Goal: Submit feedback/report problem

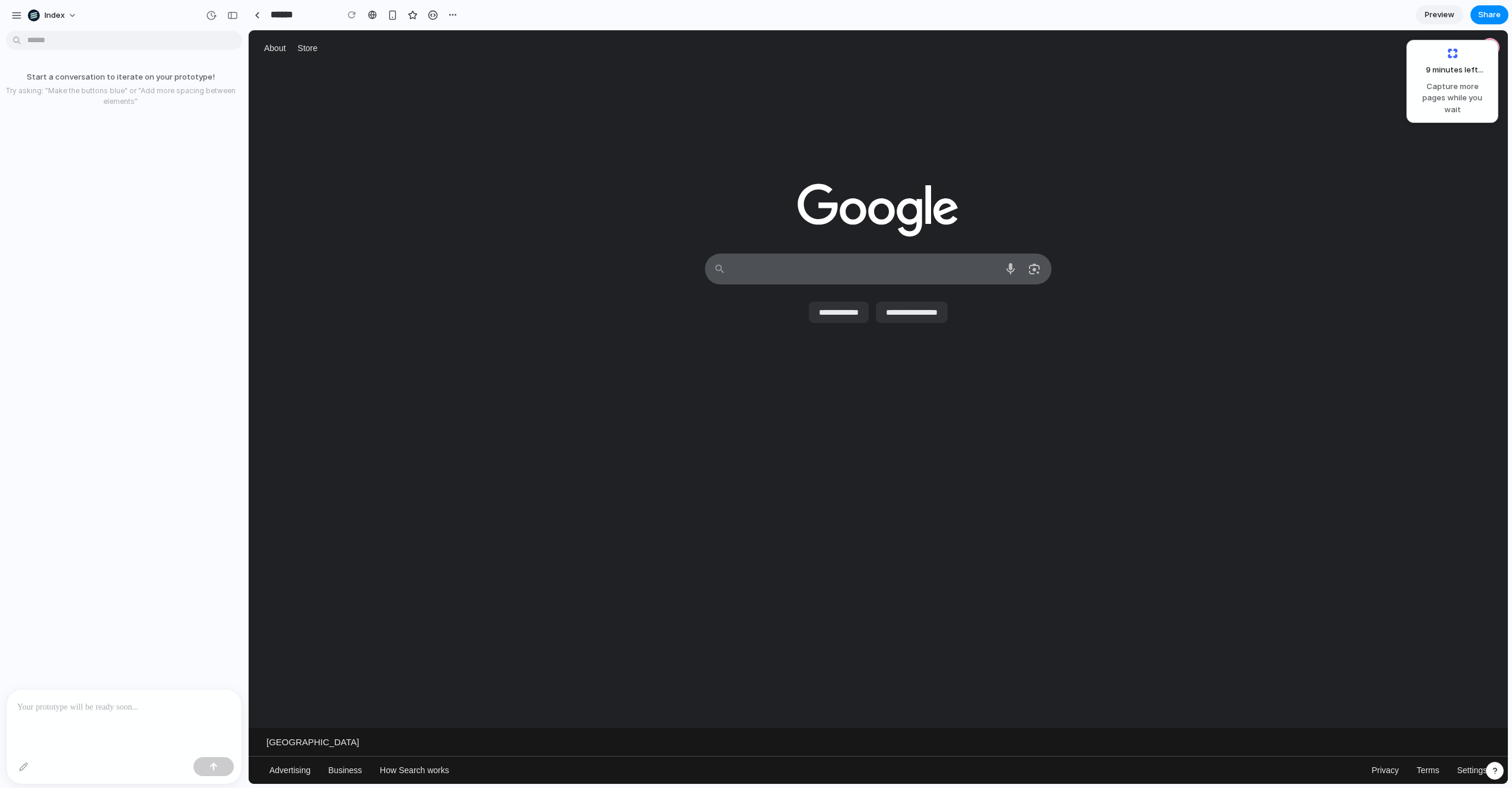
click at [866, 139] on div at bounding box center [879, 152] width 1260 height 172
